Goal: Task Accomplishment & Management: Use online tool/utility

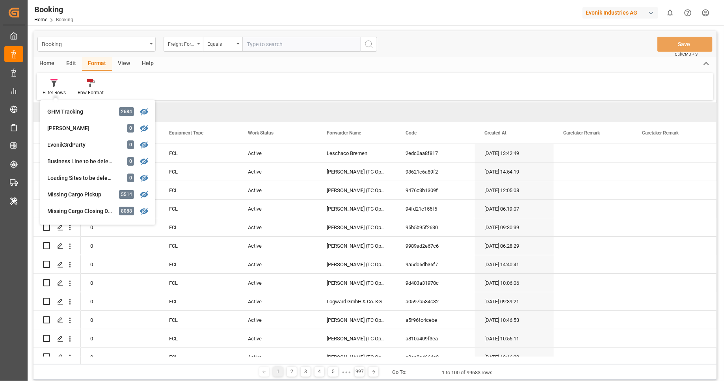
click at [449, 15] on div "Booking Home Booking Evonik Industries AG 0 Notifications Only show unread All …" at bounding box center [373, 12] width 702 height 25
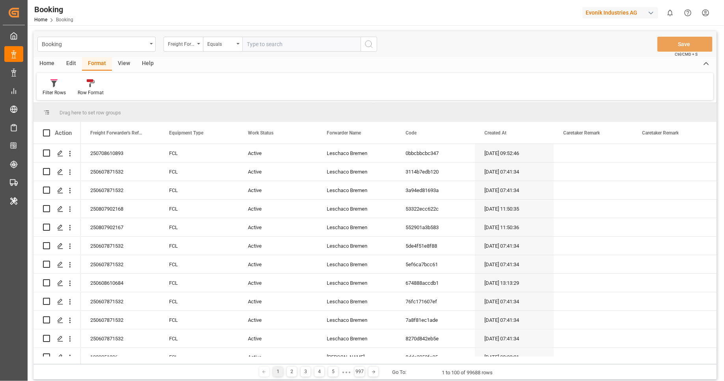
click at [606, 12] on div "Evonik Industries AG" at bounding box center [621, 12] width 76 height 11
type input "arch"
click at [625, 47] on div "AL Archroma LATAM ArchMexic-N1L7" at bounding box center [622, 54] width 134 height 18
